Goal: Find specific page/section: Find specific page/section

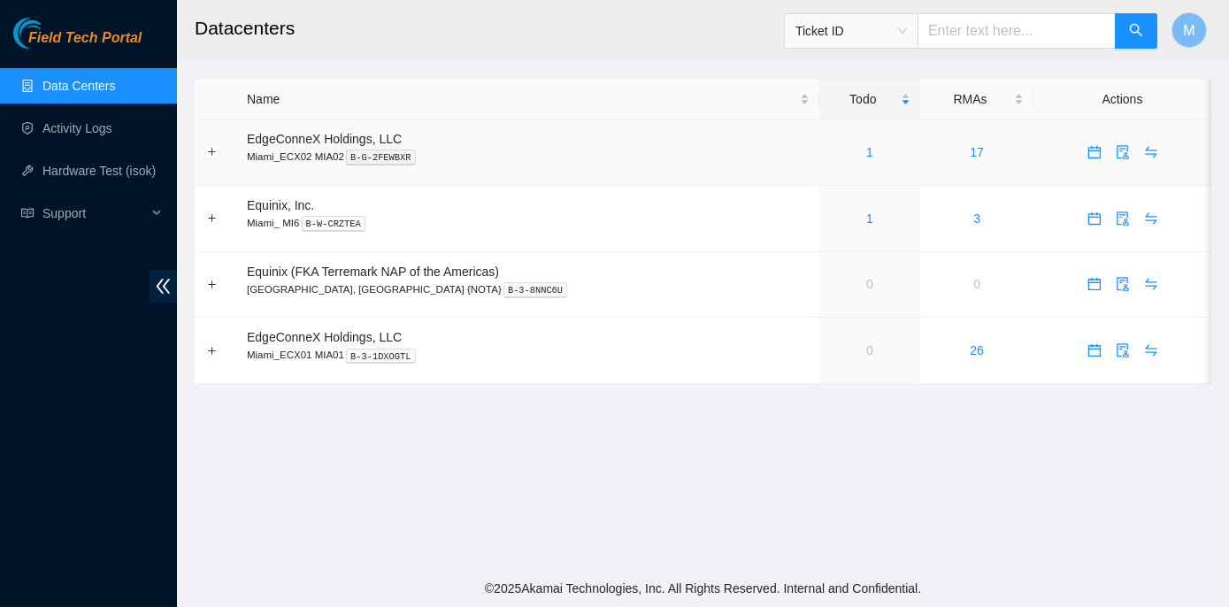
click at [829, 150] on div "1" at bounding box center [870, 151] width 82 height 19
click at [866, 145] on link "1" at bounding box center [869, 152] width 7 height 14
